Goal: Find specific page/section: Find specific page/section

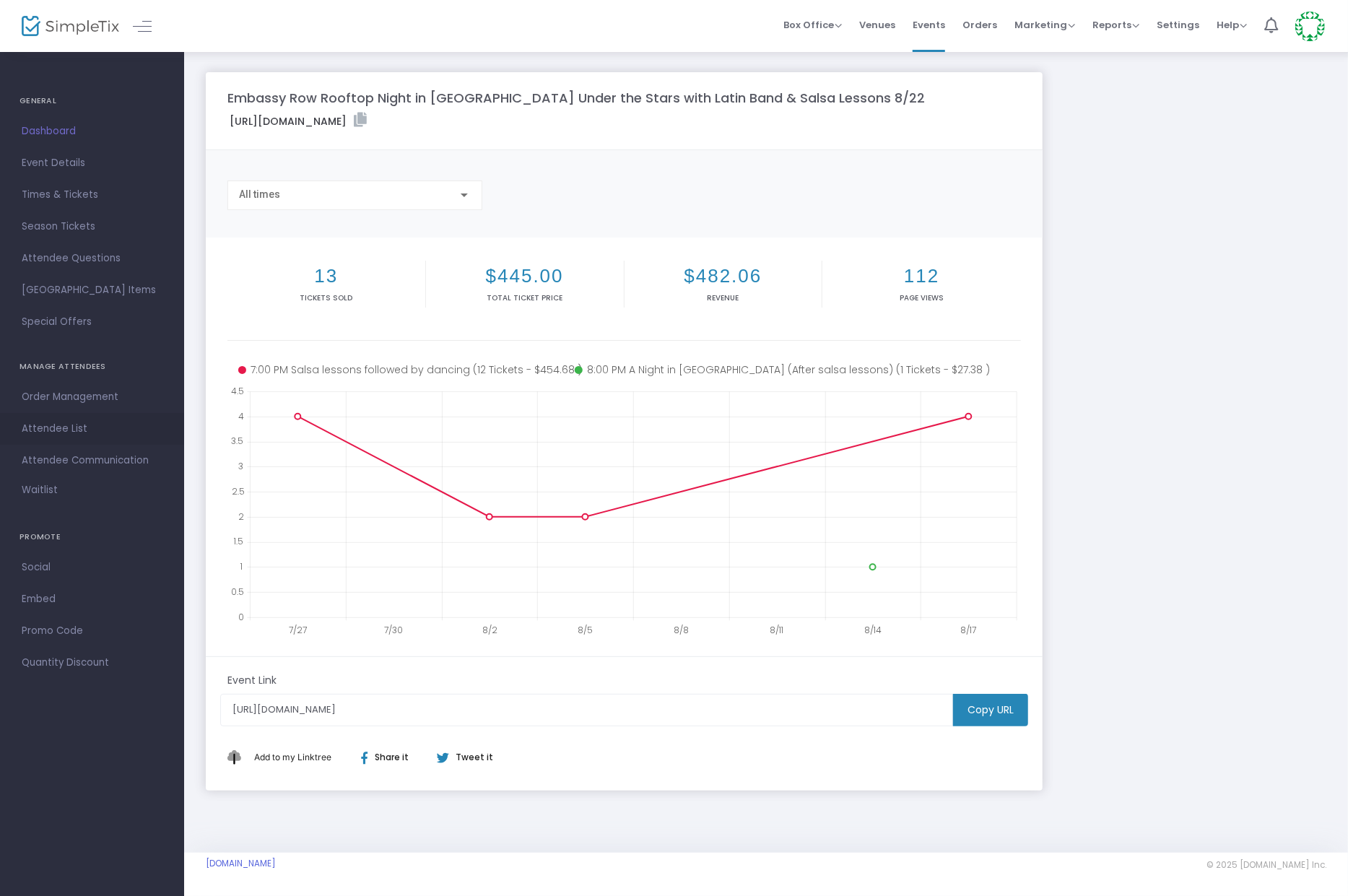
click at [58, 428] on span "Attendee List" at bounding box center [92, 429] width 141 height 19
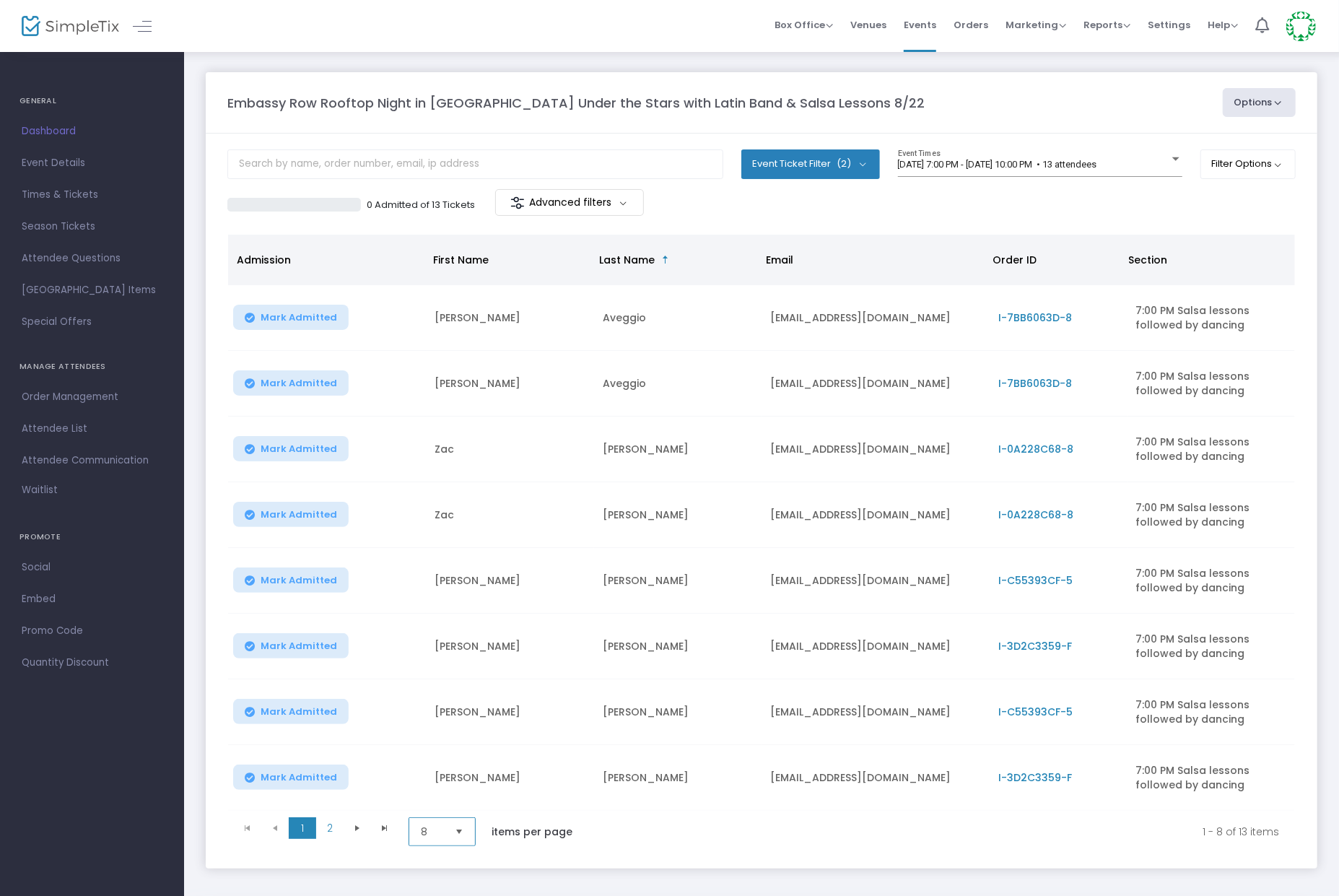
click at [429, 837] on span "8" at bounding box center [432, 832] width 34 height 27
click at [440, 773] on li "50" at bounding box center [444, 771] width 69 height 29
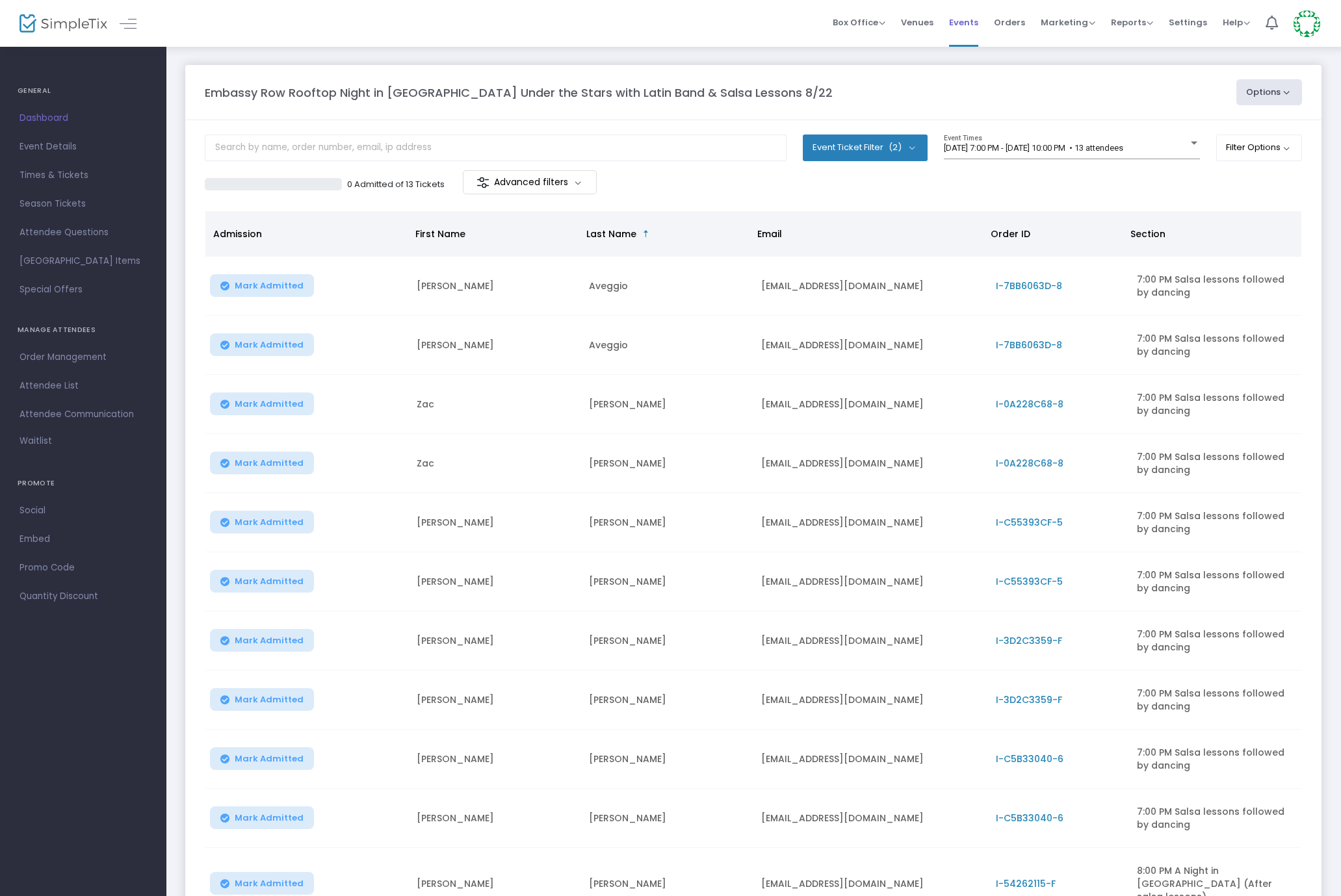
click at [965, 25] on span "Events" at bounding box center [964, 22] width 29 height 33
